Goal: Find specific page/section: Find specific page/section

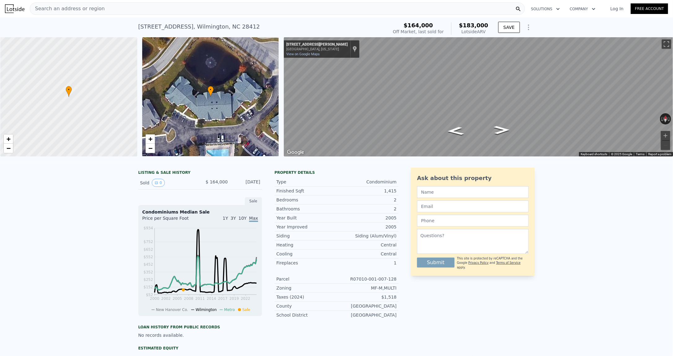
click at [146, 4] on div "Search an address or region" at bounding box center [277, 8] width 495 height 12
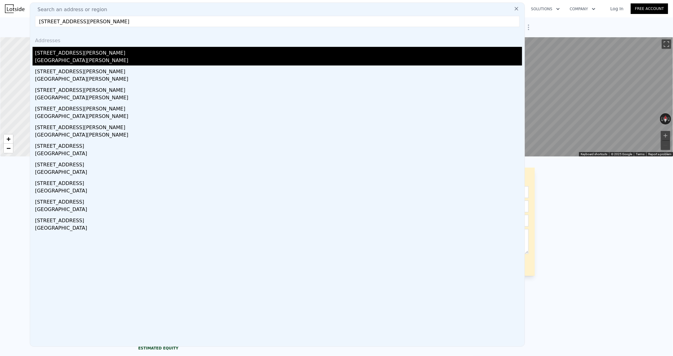
type input "[STREET_ADDRESS][PERSON_NAME]"
click at [109, 54] on div "[STREET_ADDRESS][PERSON_NAME]" at bounding box center [278, 52] width 487 height 10
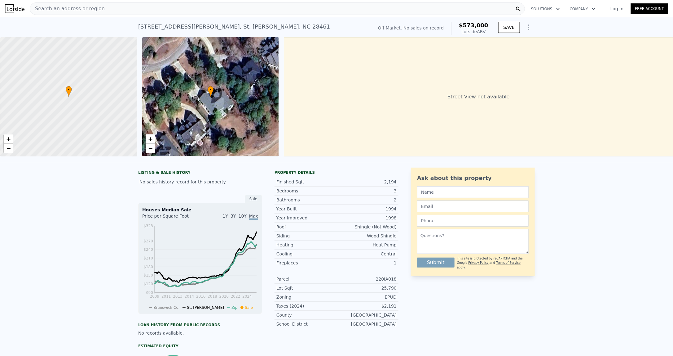
click at [205, 25] on div "[STREET_ADDRESS][PERSON_NAME][PERSON_NAME]" at bounding box center [234, 26] width 192 height 9
copy div "[STREET_ADDRESS][PERSON_NAME][PERSON_NAME] No sales on record (~ARV $573k )"
